Goal: Task Accomplishment & Management: Use online tool/utility

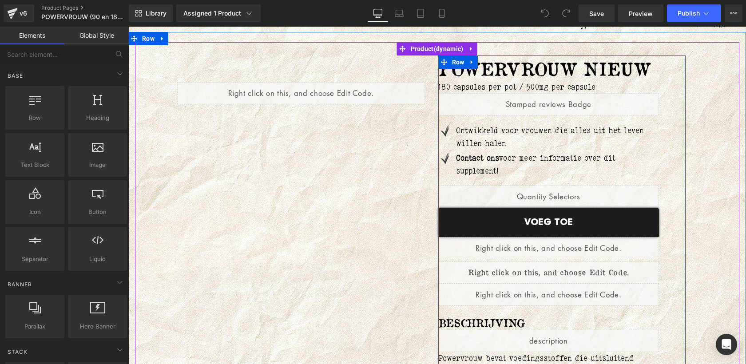
scroll to position [60, 0]
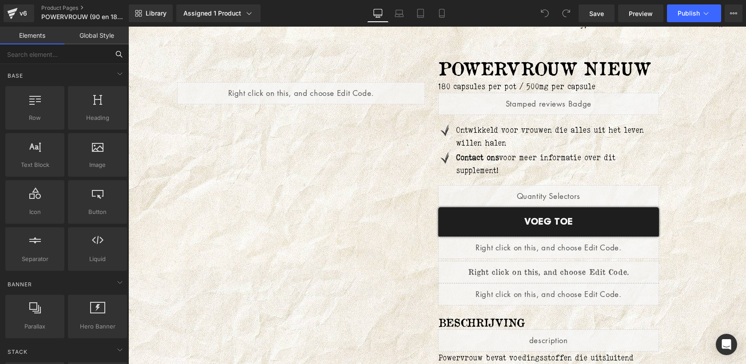
click at [70, 53] on input "text" at bounding box center [54, 54] width 109 height 20
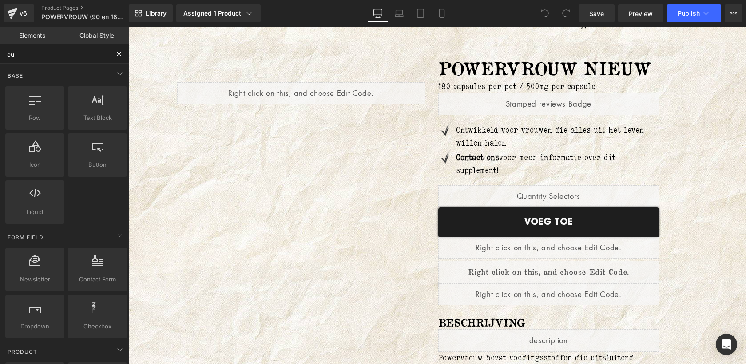
type input "cus"
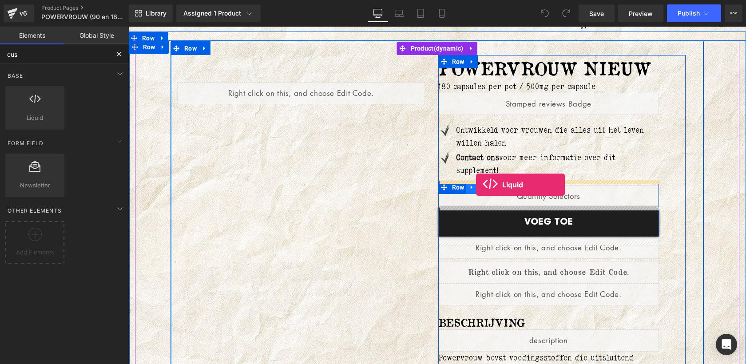
drag, startPoint x: 160, startPoint y: 132, endPoint x: 475, endPoint y: 184, distance: 319.4
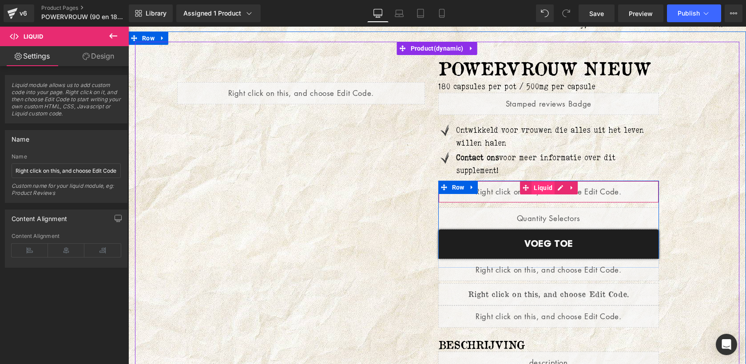
click at [542, 187] on span "Liquid" at bounding box center [542, 187] width 23 height 13
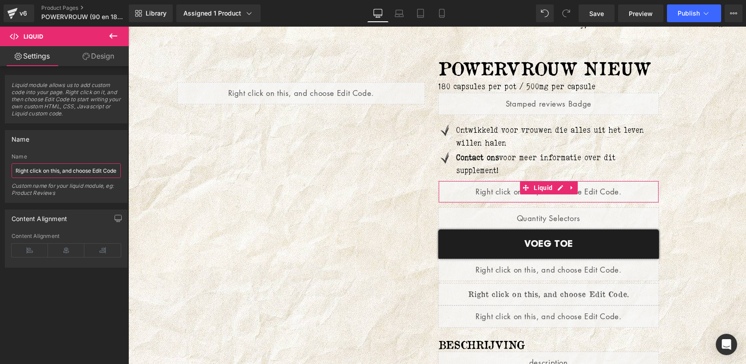
click at [63, 170] on input "Right click on this, and choose Edit Code." at bounding box center [66, 170] width 109 height 15
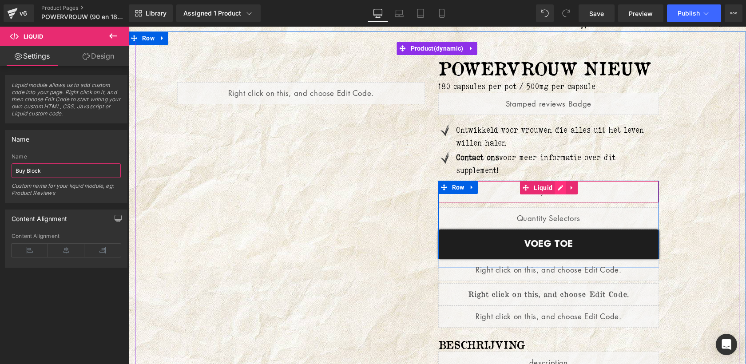
click at [561, 190] on div "Liquid" at bounding box center [548, 192] width 221 height 22
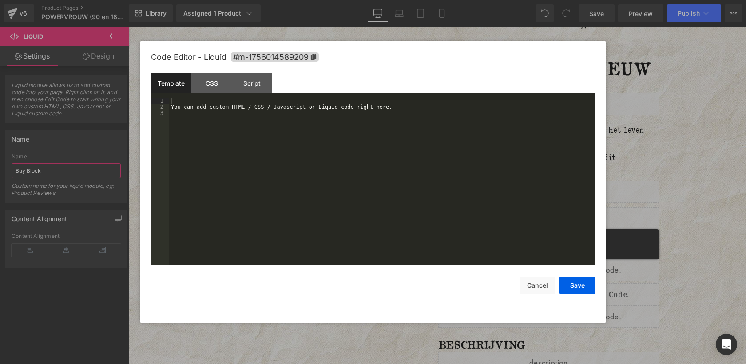
type input "Buy Block"
click at [455, 196] on div "You can add custom HTML / CSS / Javascript or Liquid code right here." at bounding box center [382, 188] width 426 height 180
click at [256, 123] on div at bounding box center [382, 188] width 426 height 180
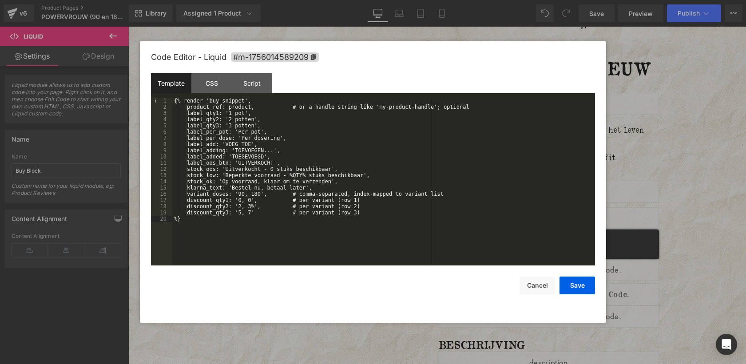
click at [189, 109] on div "{% render 'buy-snippet', product_ref: product, # or a handle string like 'my-pr…" at bounding box center [383, 188] width 423 height 180
click at [0, 0] on button "Save" at bounding box center [0, 0] width 0 height 0
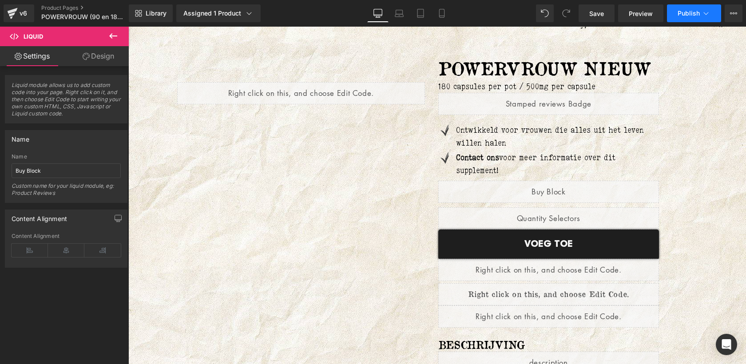
click at [696, 15] on span "Publish" at bounding box center [688, 13] width 22 height 7
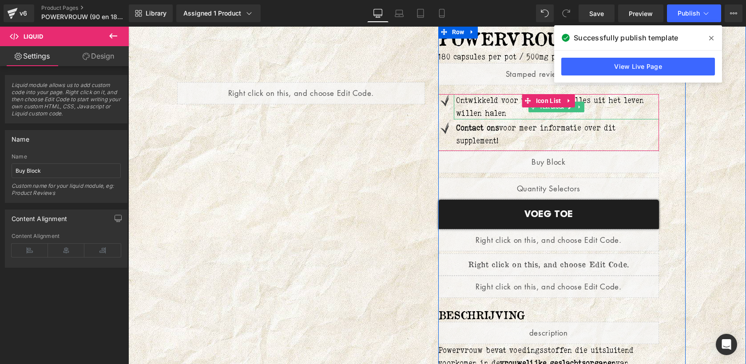
scroll to position [91, 0]
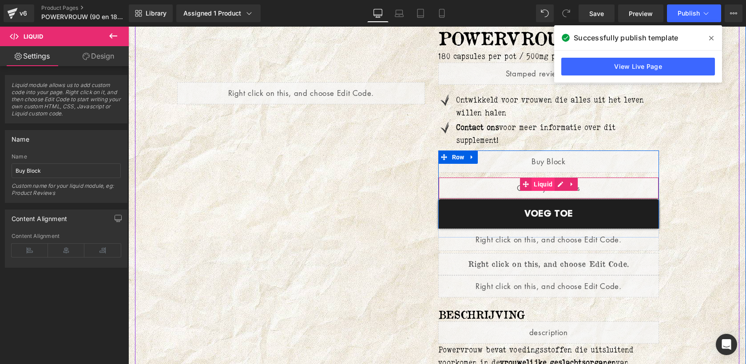
click at [542, 185] on span "Liquid" at bounding box center [542, 184] width 23 height 13
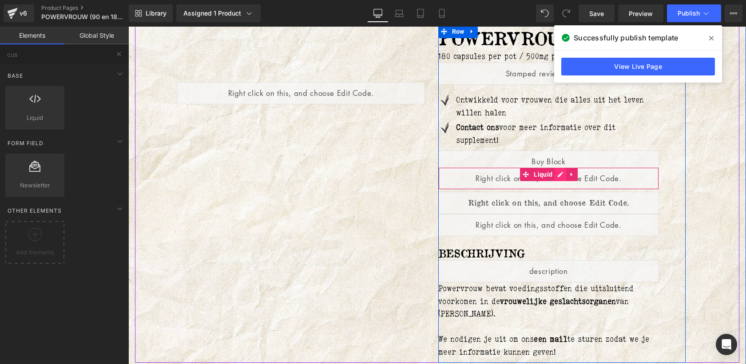
click at [558, 177] on div "Liquid" at bounding box center [548, 178] width 221 height 22
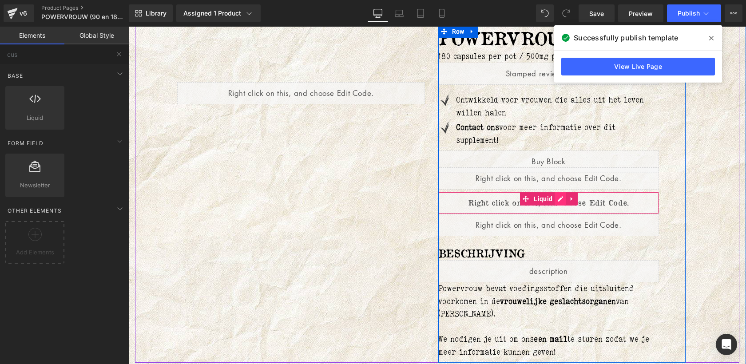
click at [561, 200] on div "Liquid" at bounding box center [548, 203] width 221 height 22
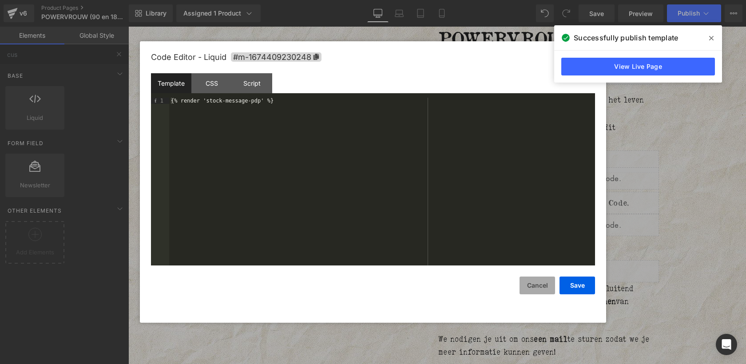
click at [0, 0] on button "Cancel" at bounding box center [0, 0] width 0 height 0
click at [545, 281] on button "Cancel" at bounding box center [537, 286] width 36 height 18
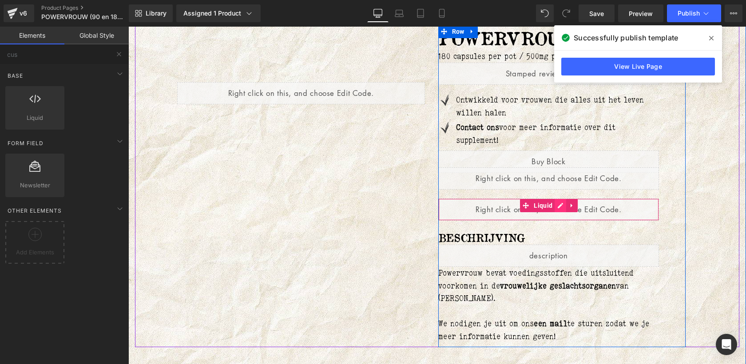
click at [556, 204] on div "Liquid" at bounding box center [548, 209] width 221 height 22
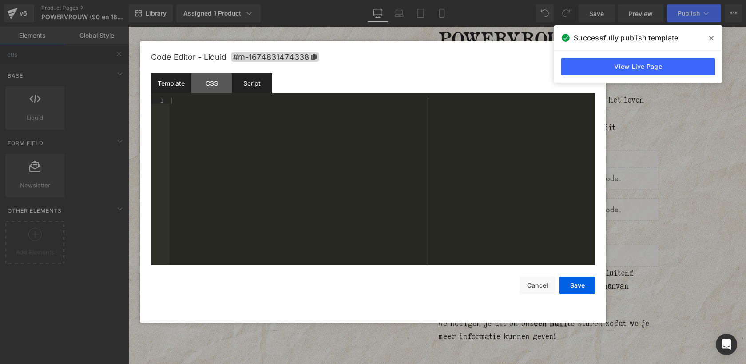
click at [262, 88] on div "Script" at bounding box center [252, 83] width 40 height 20
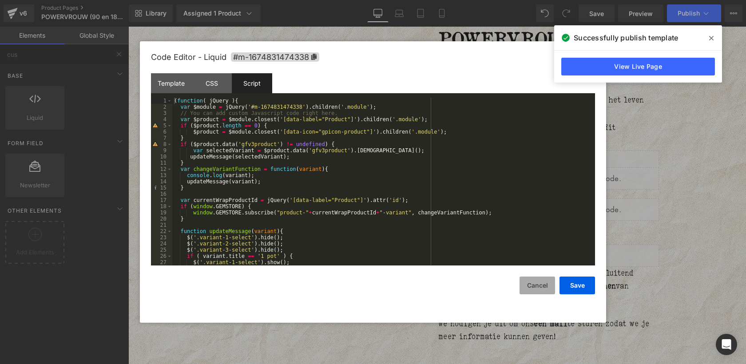
click at [0, 0] on button "Cancel" at bounding box center [0, 0] width 0 height 0
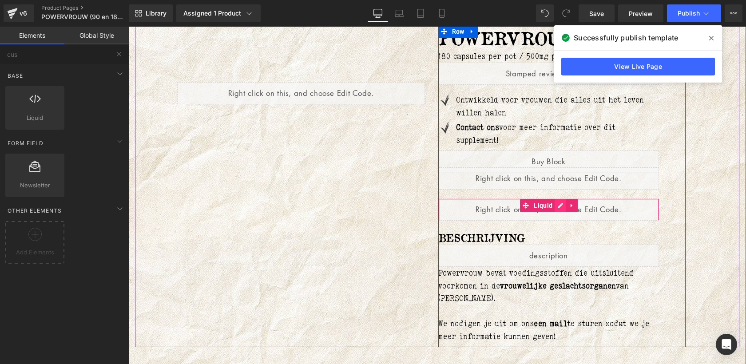
click at [556, 204] on div "Liquid" at bounding box center [548, 209] width 221 height 22
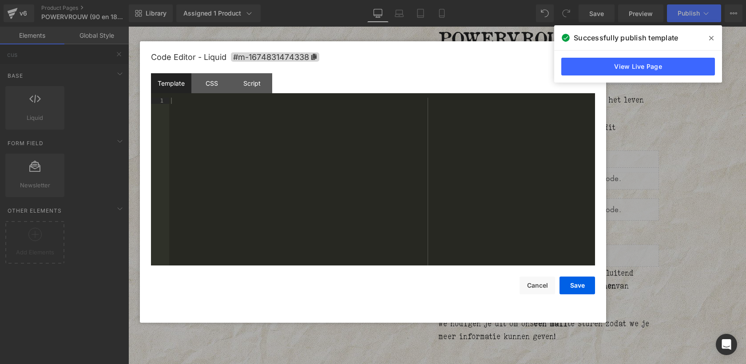
click at [0, 0] on div "Template CSS Script Data" at bounding box center [0, 0] width 0 height 0
click at [0, 0] on div "Script" at bounding box center [0, 0] width 0 height 0
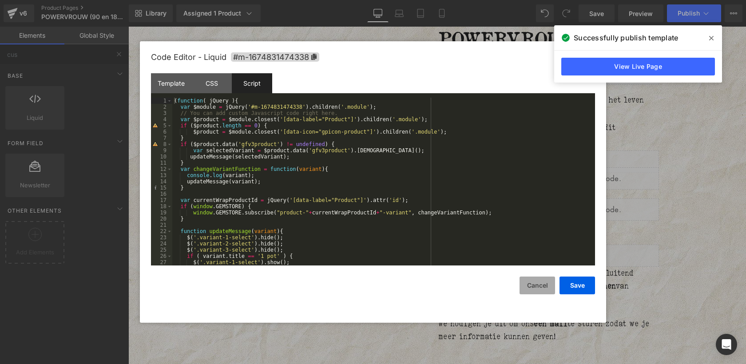
click at [0, 0] on button "Cancel" at bounding box center [0, 0] width 0 height 0
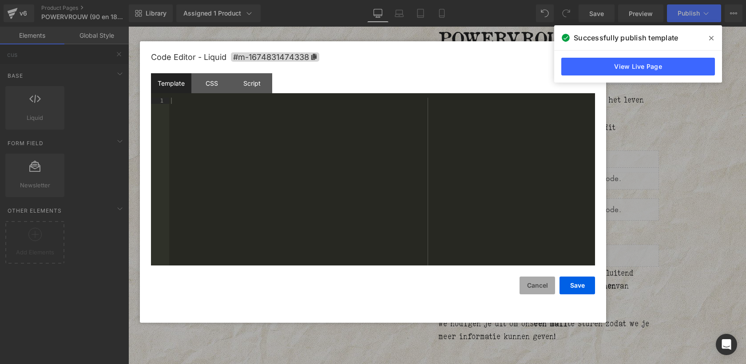
click at [537, 285] on button "Cancel" at bounding box center [537, 286] width 36 height 18
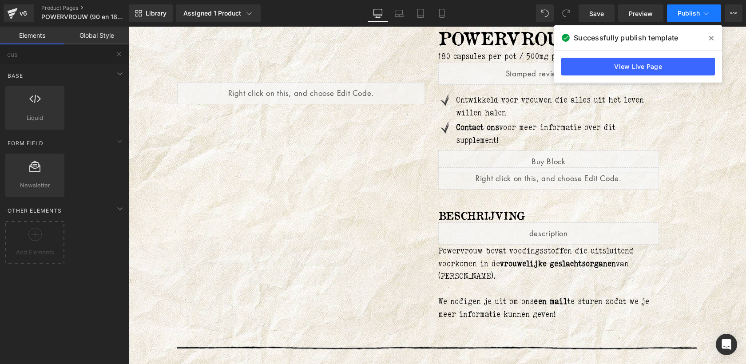
click at [686, 12] on span "Publish" at bounding box center [688, 13] width 22 height 7
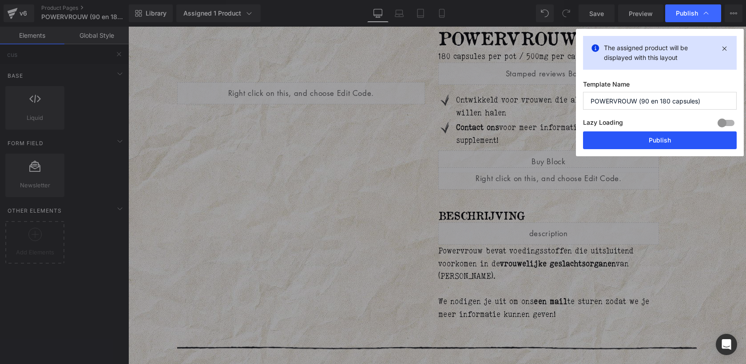
click at [653, 139] on button "Publish" at bounding box center [660, 140] width 154 height 18
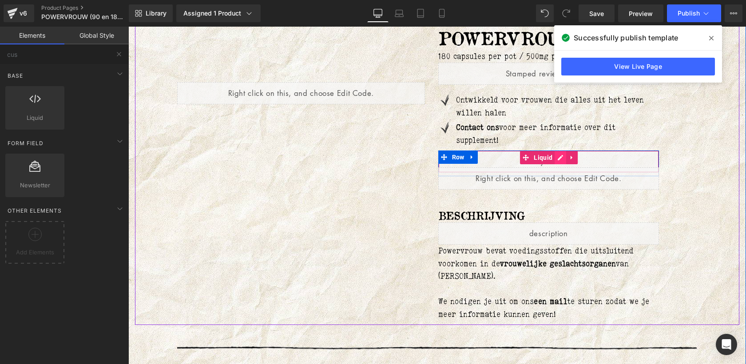
click at [561, 157] on div "Liquid" at bounding box center [548, 161] width 221 height 22
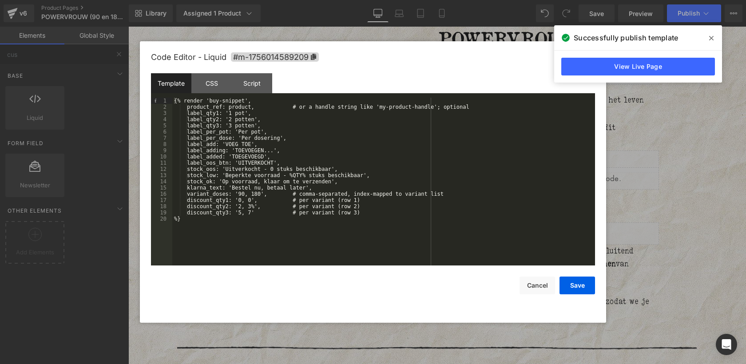
click at [257, 206] on div "{% render 'buy-snippet', product_ref: product, # or a handle string like 'my-pr…" at bounding box center [383, 188] width 423 height 180
click at [585, 285] on button "Save" at bounding box center [577, 286] width 36 height 18
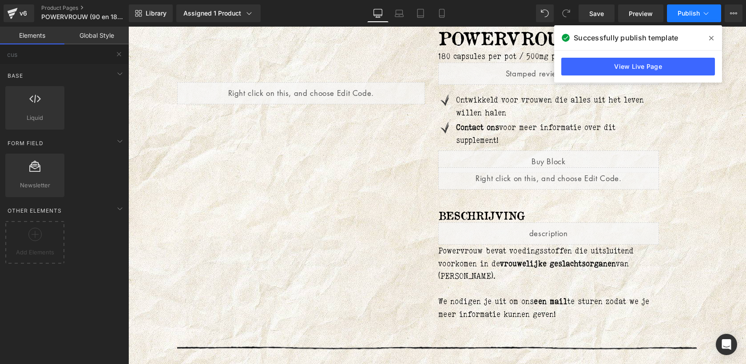
click at [691, 15] on span "Publish" at bounding box center [688, 13] width 22 height 7
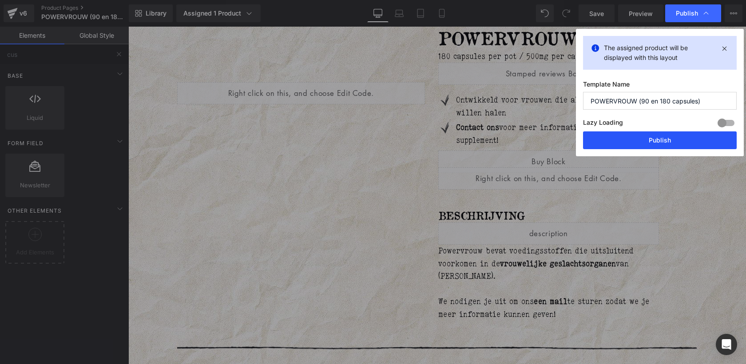
click at [666, 136] on button "Publish" at bounding box center [660, 140] width 154 height 18
